Goal: Information Seeking & Learning: Learn about a topic

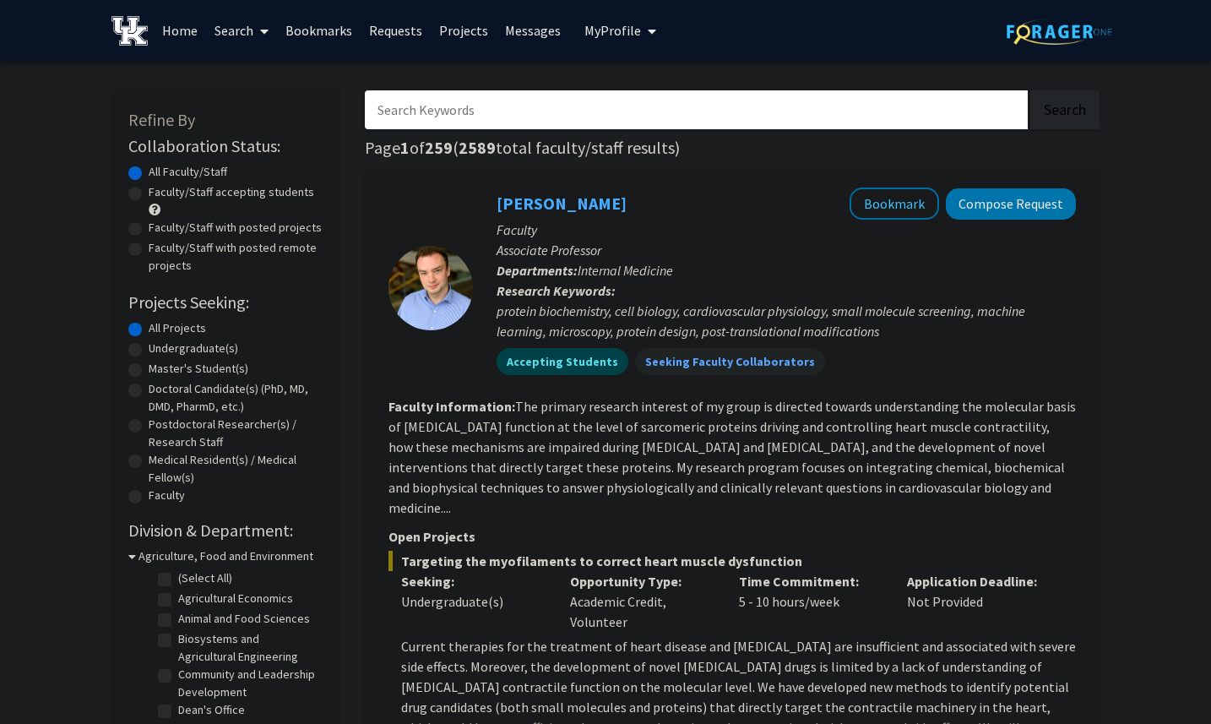
click at [593, 106] on input "Search Keywords" at bounding box center [696, 109] width 663 height 39
type input "comp"
click at [1030, 90] on button "Search" at bounding box center [1064, 109] width 69 height 39
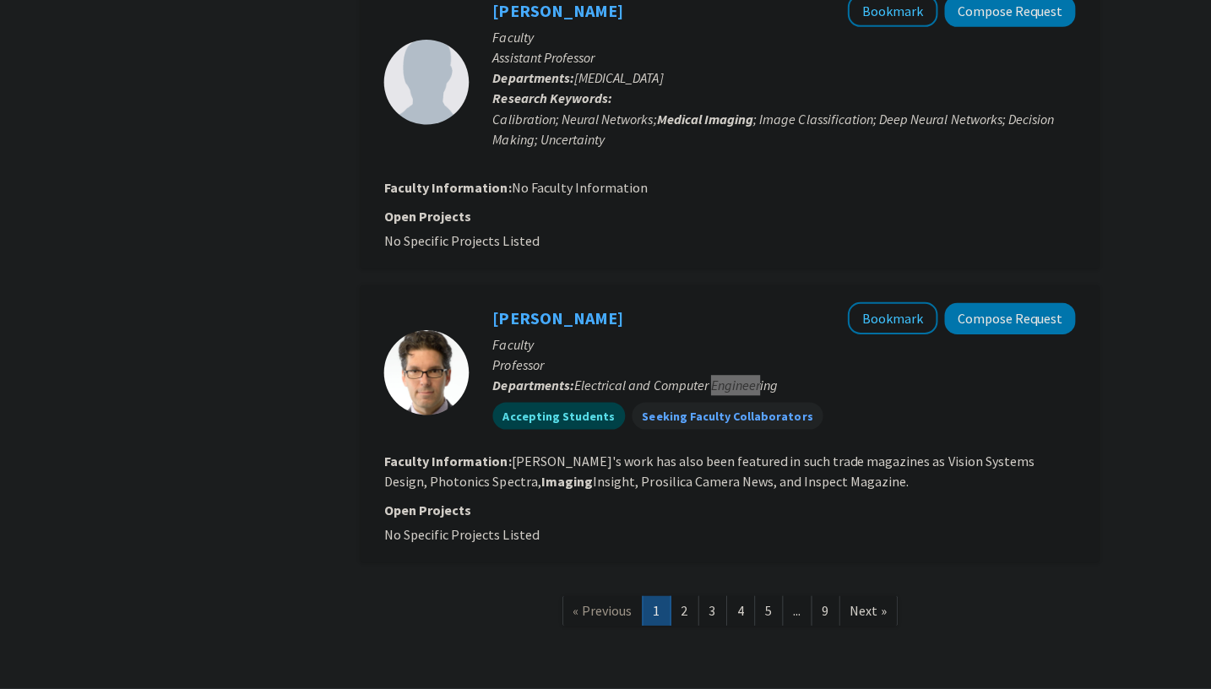
scroll to position [3009, 0]
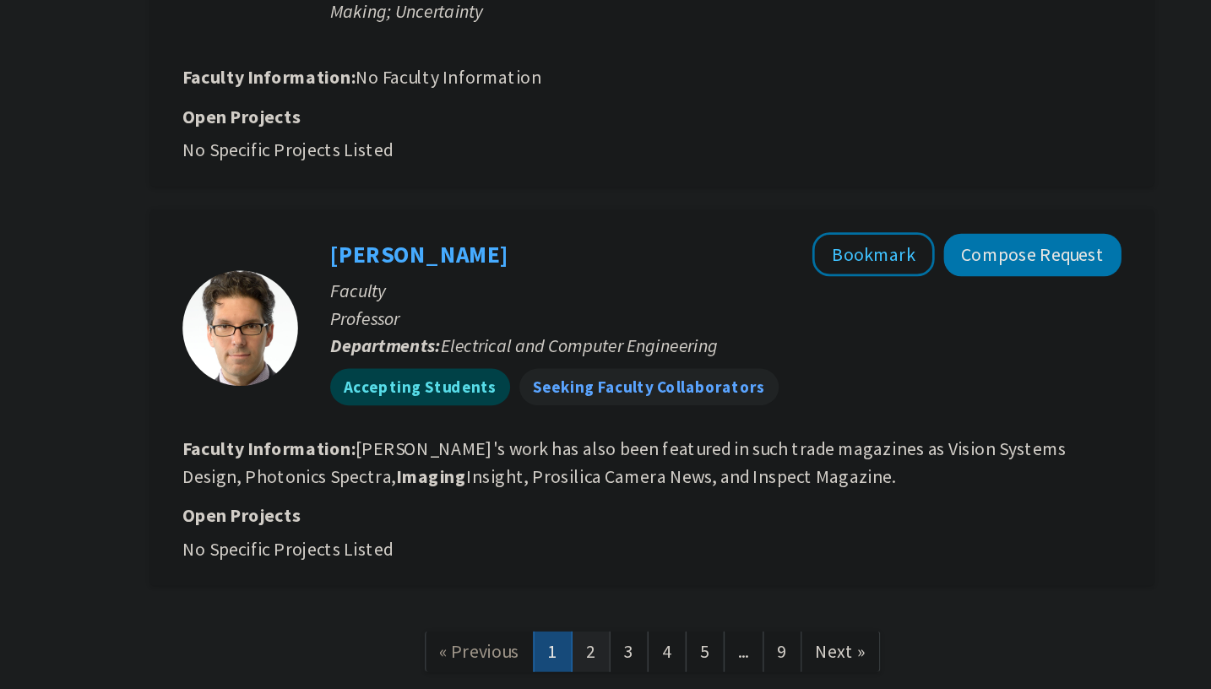
click at [696, 593] on link "2" at bounding box center [687, 608] width 29 height 30
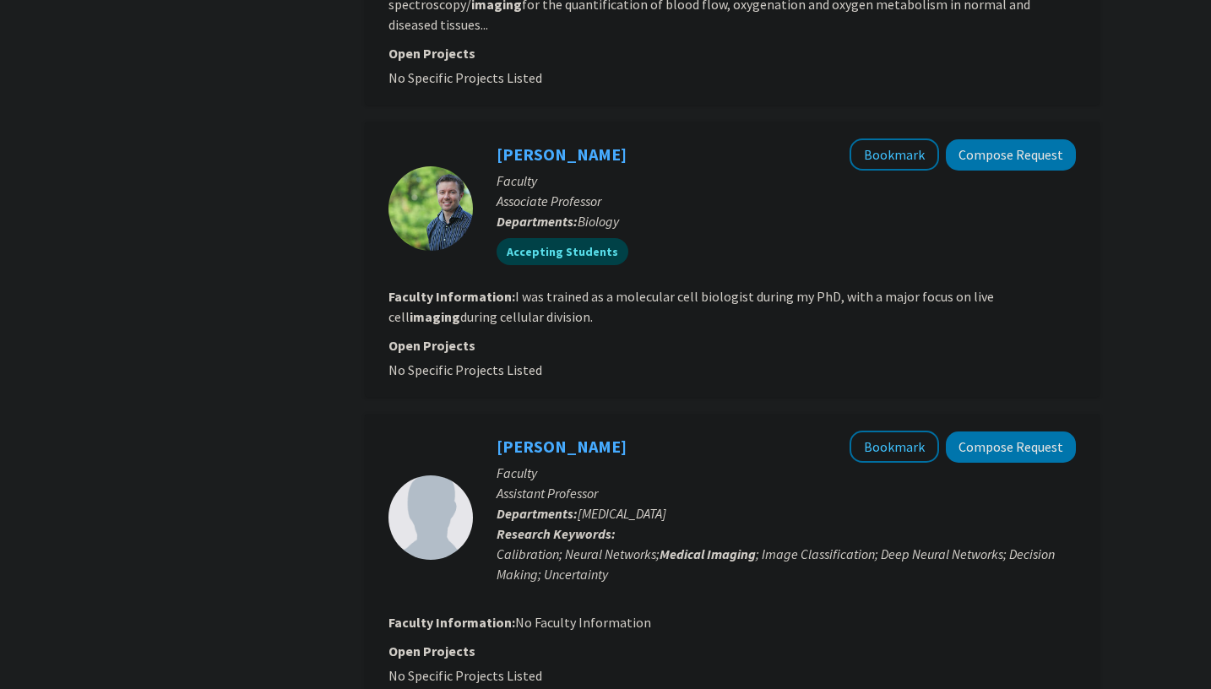
scroll to position [3025, 0]
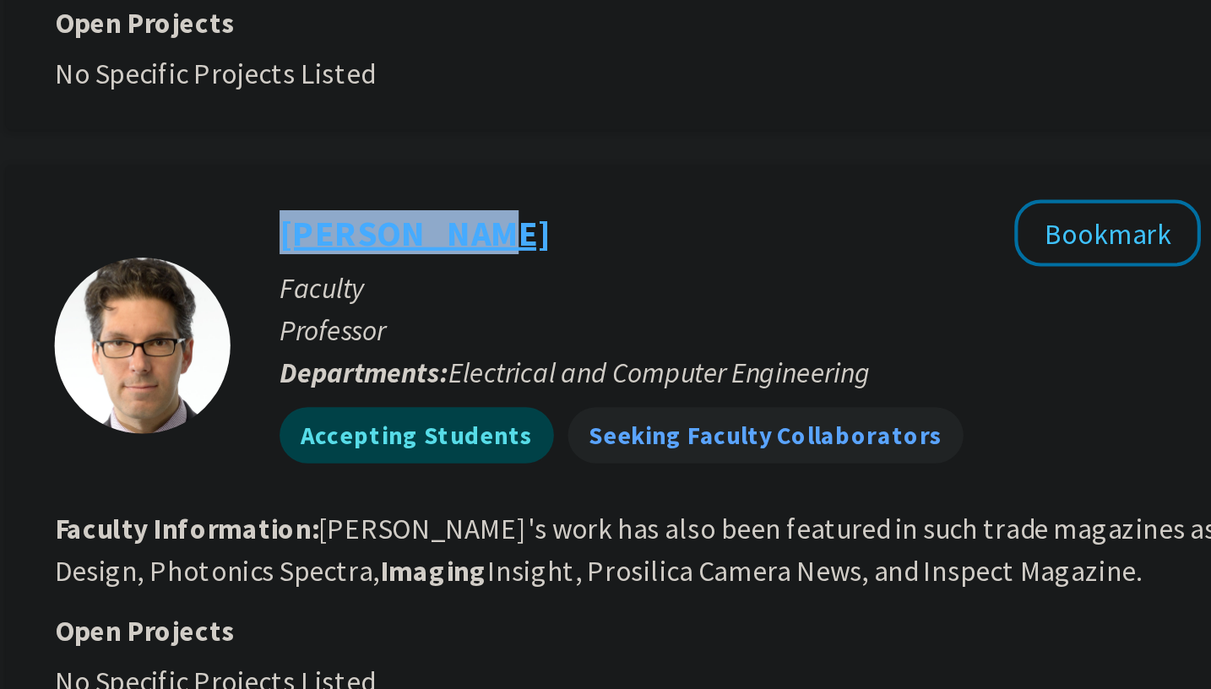
drag, startPoint x: 592, startPoint y: 259, endPoint x: 573, endPoint y: 263, distance: 18.9
click at [573, 285] on div "Daniel Lau Bookmark Compose Request" at bounding box center [785, 301] width 579 height 32
copy h2 "Daniel Lau"
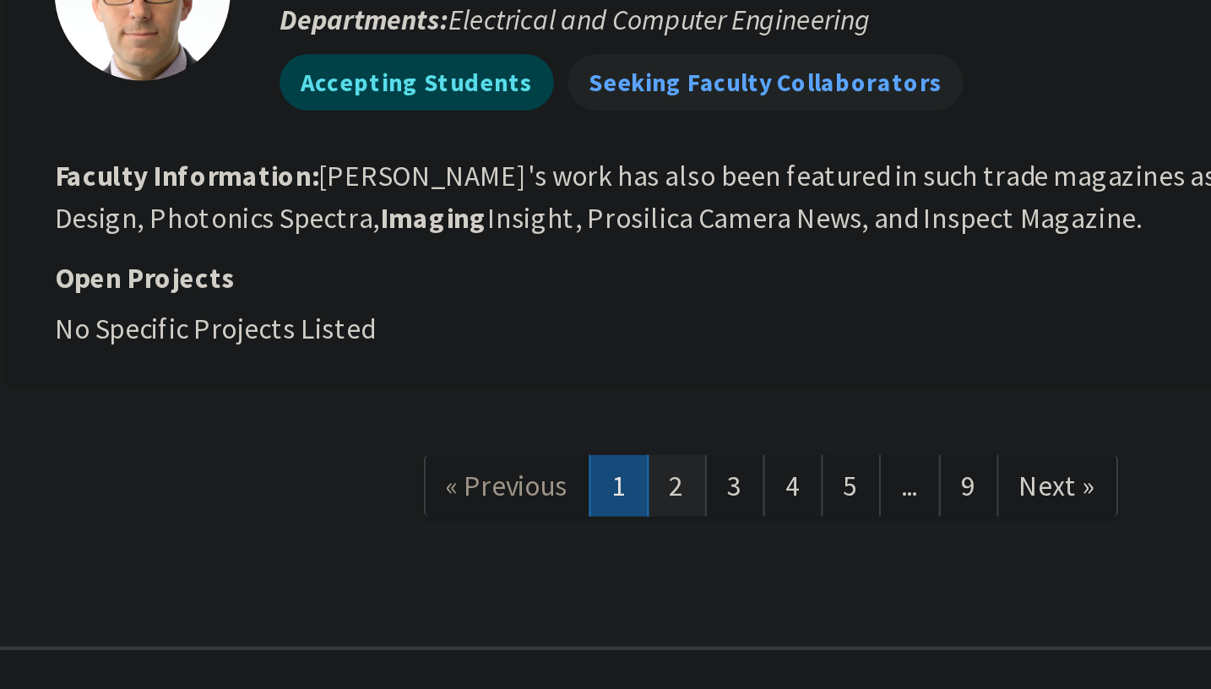
click at [691, 577] on link "2" at bounding box center [687, 592] width 29 height 30
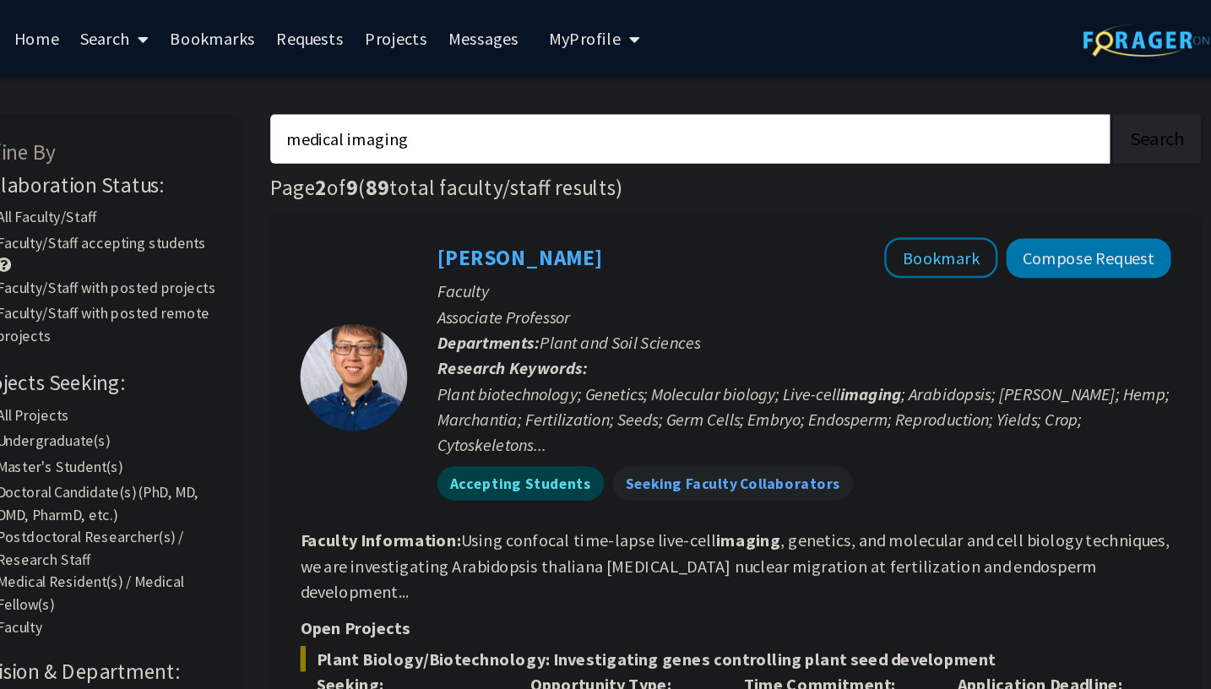
click at [483, 124] on input "medical imaging" at bounding box center [696, 109] width 663 height 39
click at [483, 125] on input "medical imaging" at bounding box center [696, 109] width 663 height 39
click at [1030, 90] on button "Search" at bounding box center [1064, 109] width 69 height 39
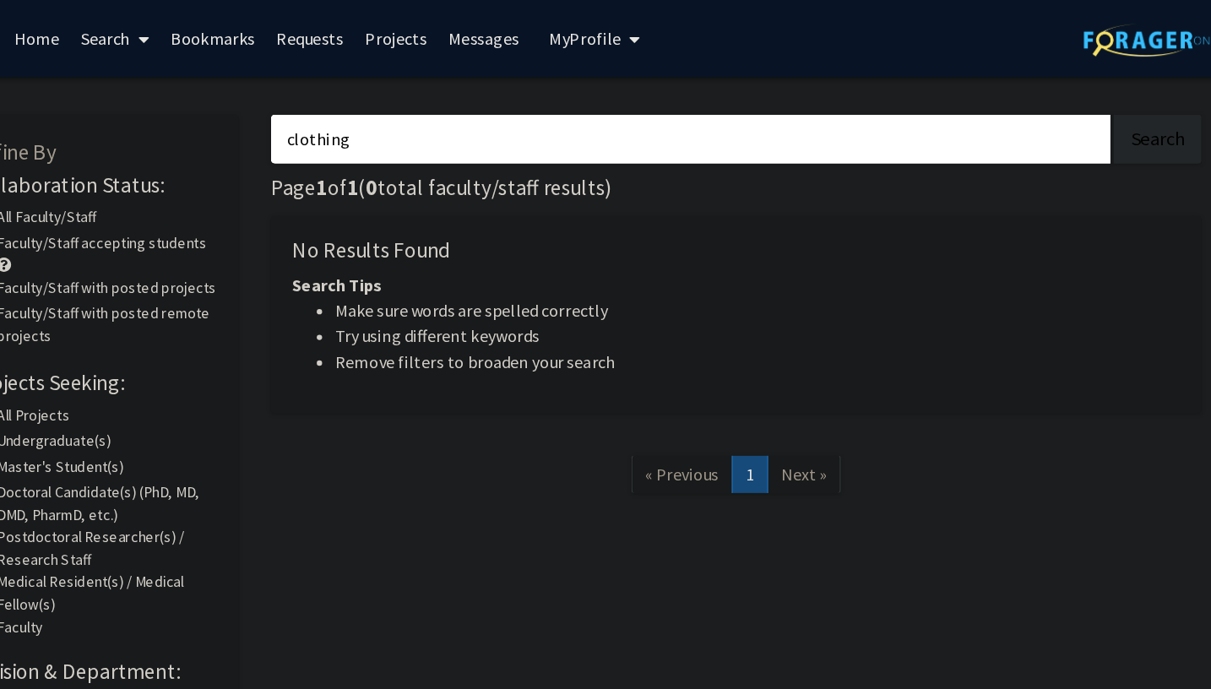
click at [504, 104] on input "clothing" at bounding box center [696, 109] width 663 height 39
click at [1030, 90] on button "Search" at bounding box center [1064, 109] width 69 height 39
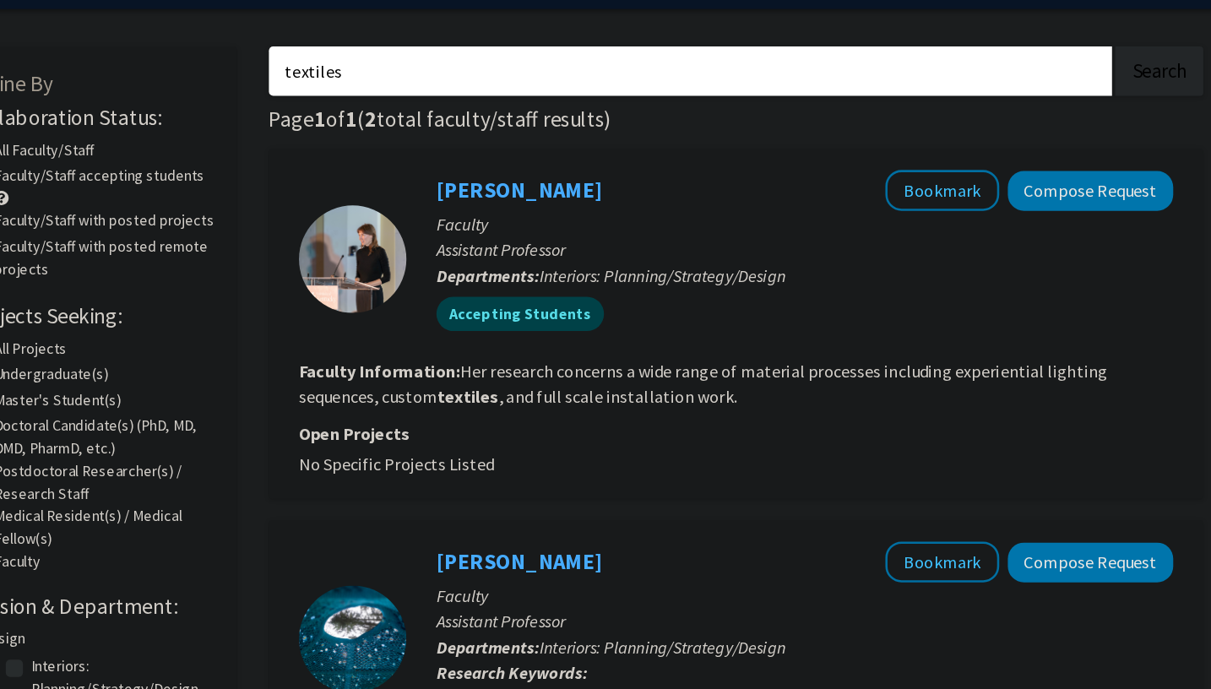
scroll to position [31, 0]
click at [525, 82] on input "textiles" at bounding box center [696, 78] width 663 height 39
click at [1030, 59] on button "Search" at bounding box center [1064, 78] width 69 height 39
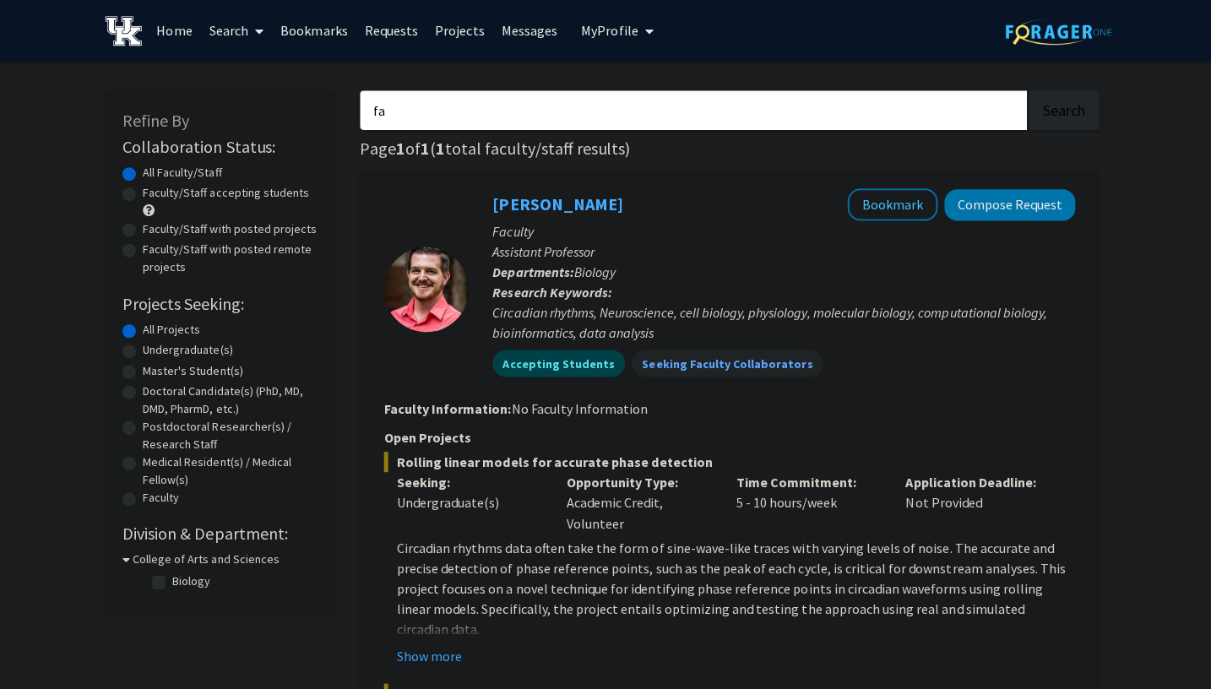
type input "f"
click at [1030, 90] on button "Search" at bounding box center [1064, 109] width 69 height 39
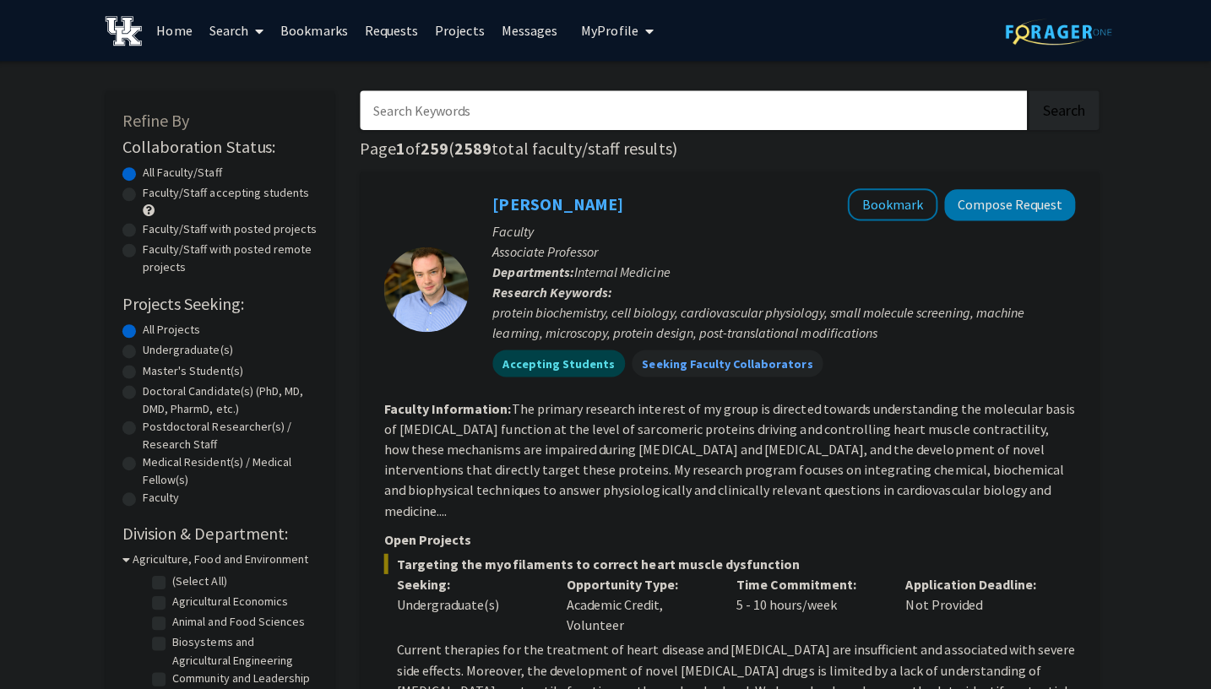
click at [565, 114] on input "Search Keywords" at bounding box center [696, 109] width 663 height 39
type input "Ingrid Schmidt"
click at [1030, 90] on button "Search" at bounding box center [1064, 109] width 69 height 39
